Goal: Information Seeking & Learning: Learn about a topic

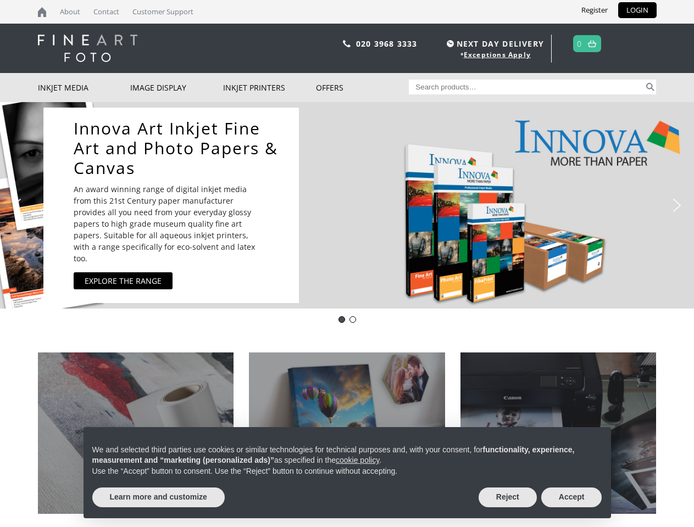
click at [347, 264] on div "Innova Art Inkjet Fine Art and Photo Papers & Canvas An award winning range of …" at bounding box center [344, 205] width 602 height 207
click at [347, 205] on div "Innova Art Inkjet Fine Art and Photo Papers & Canvas An award winning range of …" at bounding box center [344, 205] width 602 height 207
click at [344, 205] on div "Innova Art Inkjet Fine Art and Photo Papers & Canvas An award winning range of …" at bounding box center [344, 205] width 602 height 207
click at [171, 205] on p "An award winning range of digital inkjet media from this 21st Century paper man…" at bounding box center [170, 224] width 192 height 81
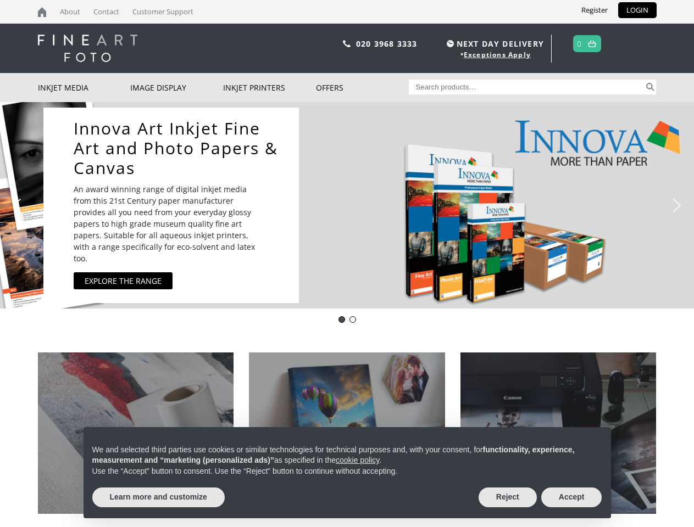
click at [17, 205] on img "previous arrow" at bounding box center [17, 206] width 18 height 18
click at [677, 205] on img "next arrow" at bounding box center [677, 206] width 18 height 18
click at [342, 320] on div "Innova-general" at bounding box center [341, 319] width 7 height 7
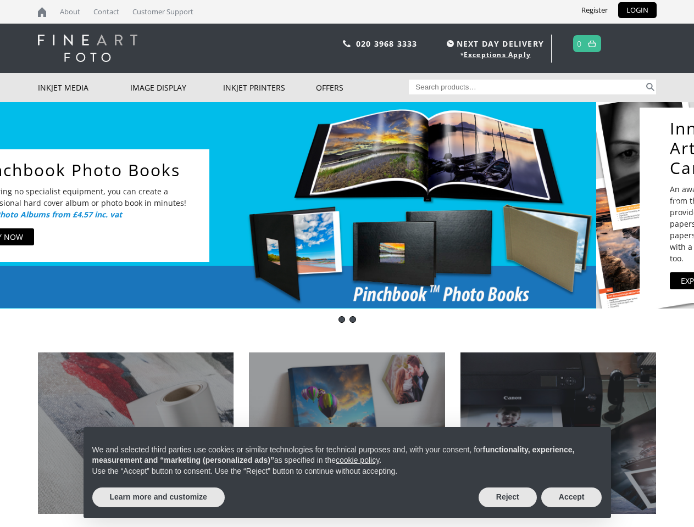
click at [353, 320] on div "pinch book" at bounding box center [352, 319] width 7 height 7
